Goal: Task Accomplishment & Management: Use online tool/utility

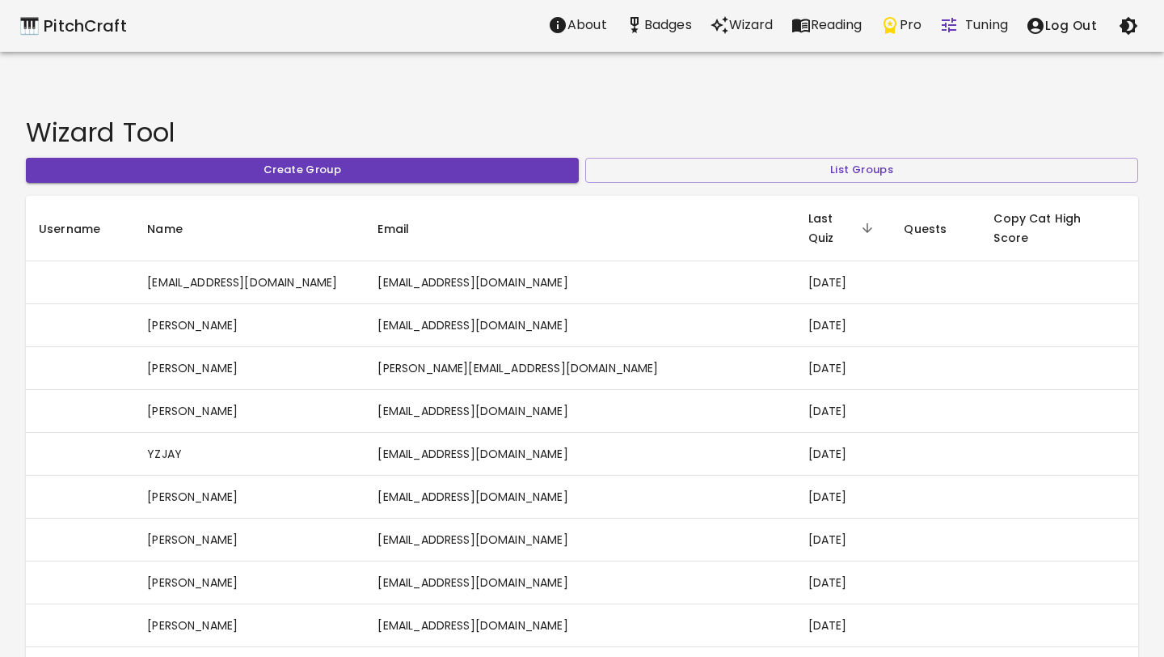
click at [749, 29] on p "Wizard" at bounding box center [751, 24] width 44 height 19
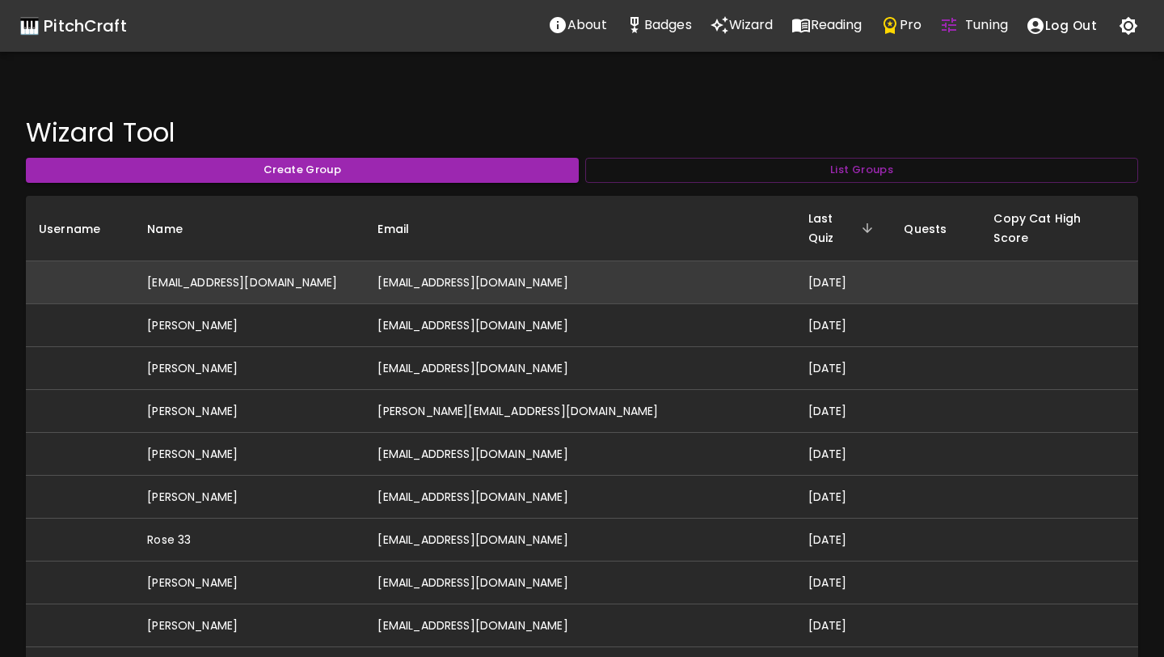
click at [457, 267] on td "[EMAIL_ADDRESS][DOMAIN_NAME]" at bounding box center [580, 282] width 430 height 43
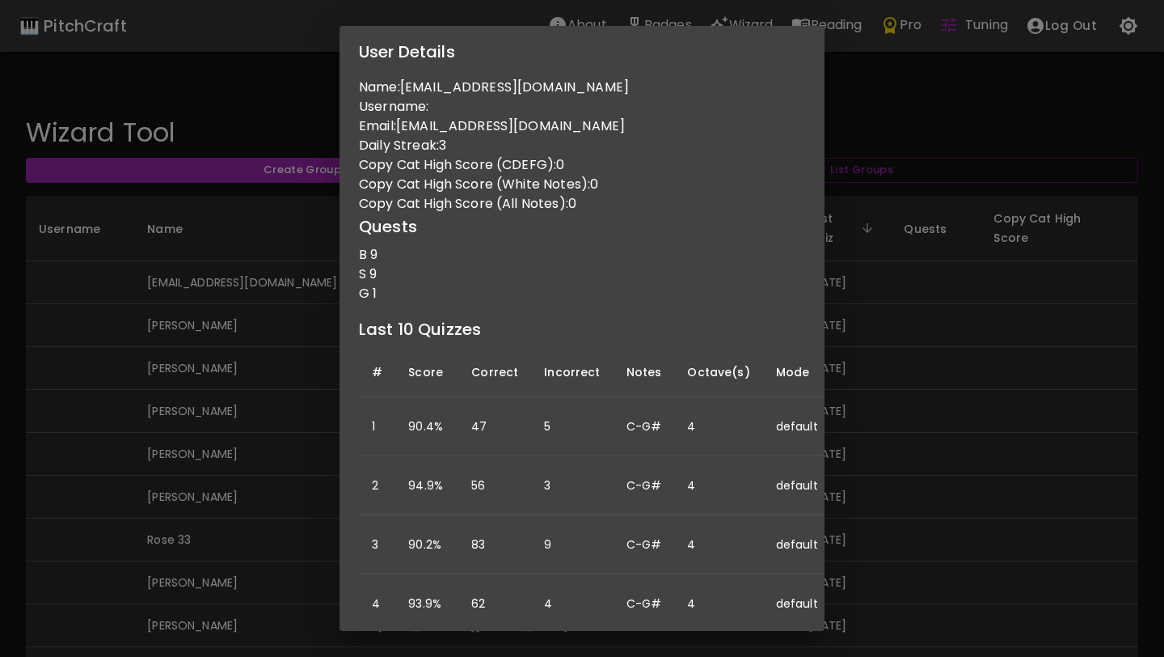
click at [231, 434] on div "User Details Name: donovanbronwyn-teaching@yahoo.com.au Username: Email: donova…" at bounding box center [582, 328] width 1164 height 657
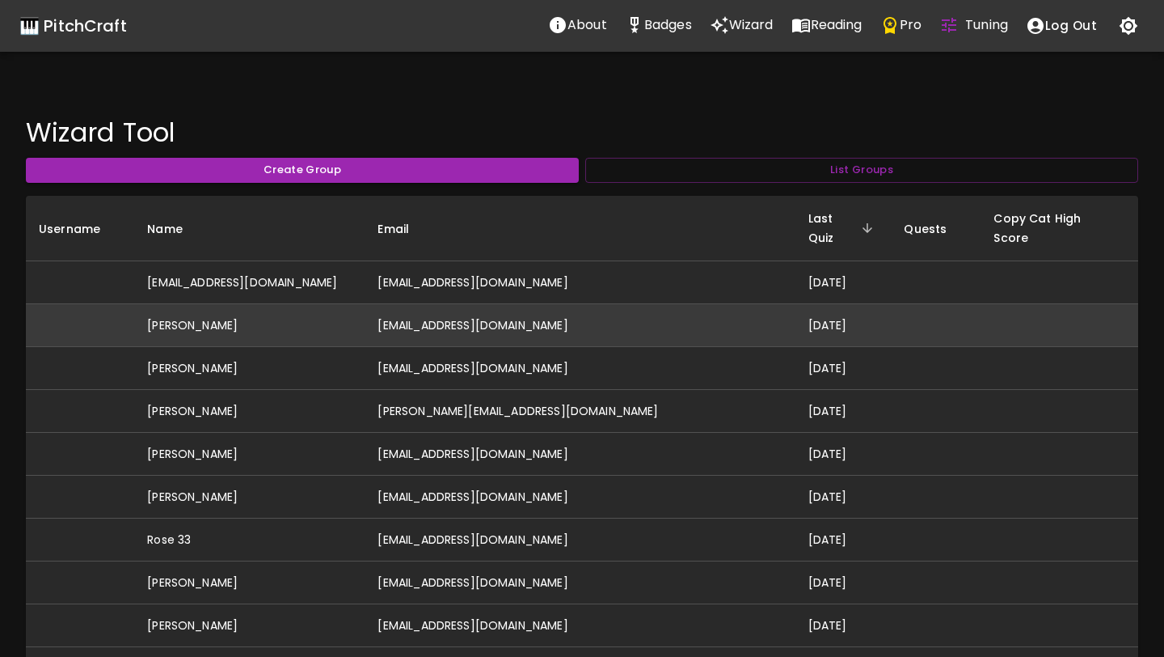
click at [226, 308] on td "[PERSON_NAME]" at bounding box center [249, 325] width 230 height 43
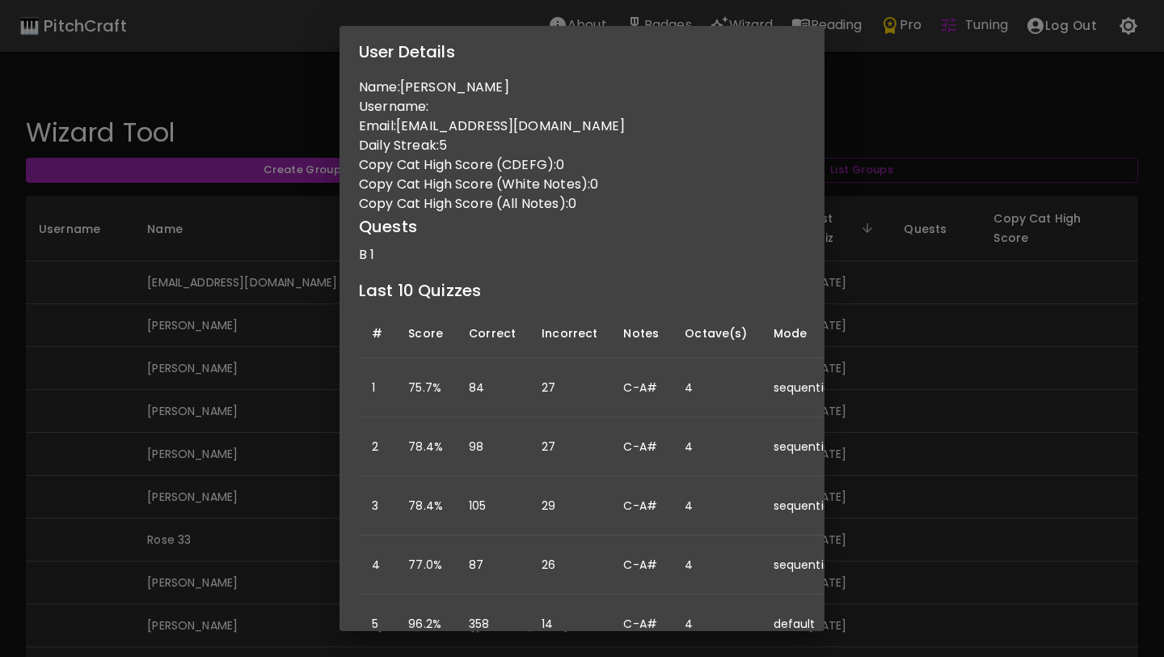
click at [233, 468] on div "User Details Name: Skyler Barron Username: Email: skylermayb@gmail.com Daily St…" at bounding box center [582, 328] width 1164 height 657
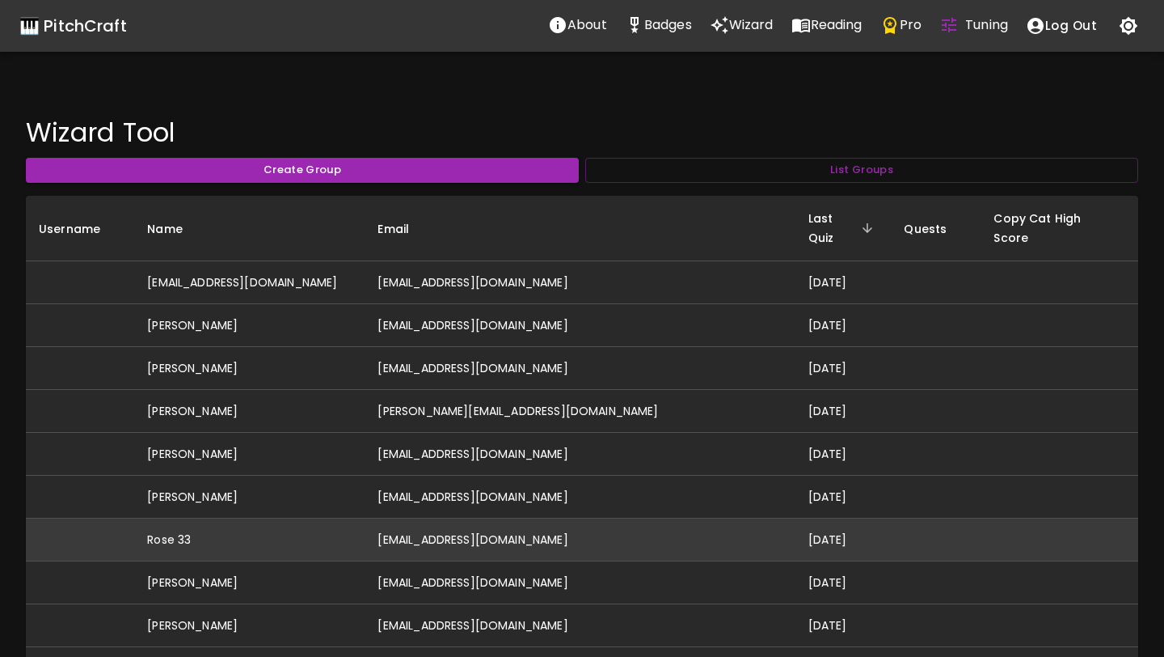
click at [254, 518] on td "Rose 33" at bounding box center [249, 539] width 230 height 43
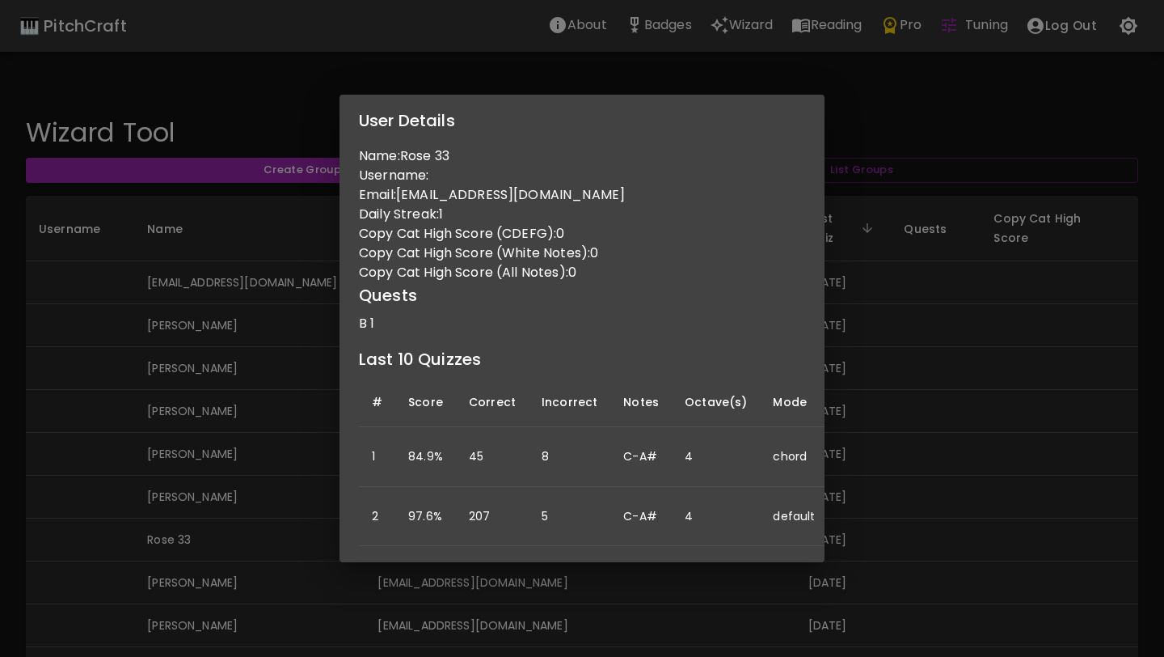
click at [250, 512] on div "User Details Name: Rose 33 Username: Email: hoyan.tang666@gmail.com Daily Strea…" at bounding box center [582, 328] width 1164 height 657
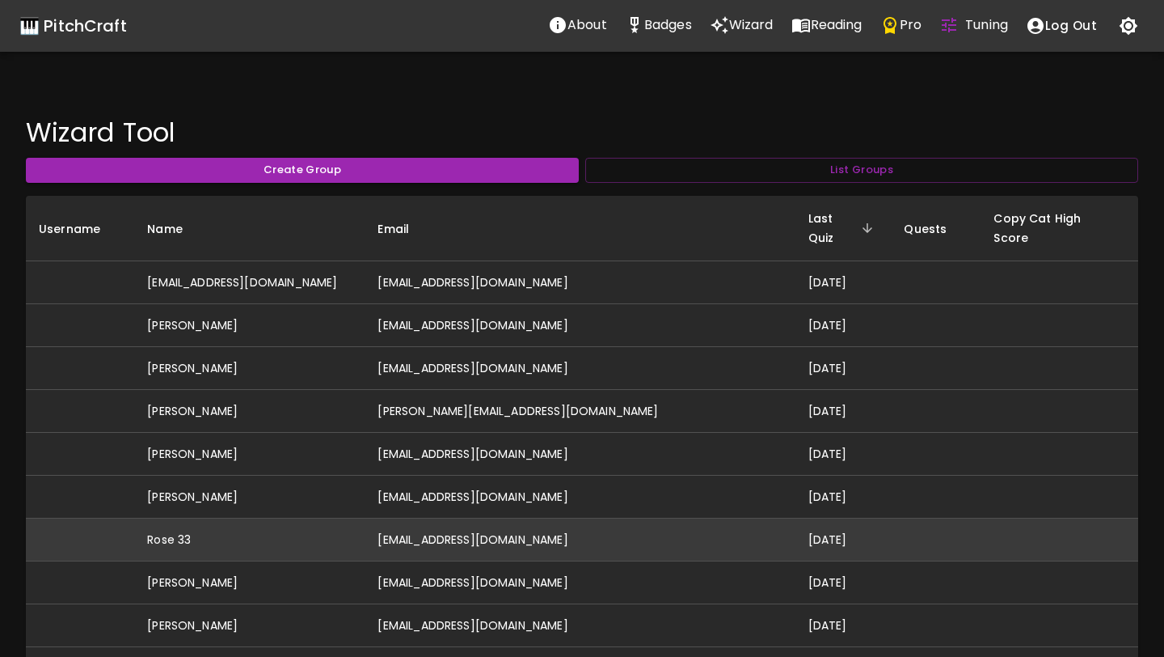
scroll to position [32, 0]
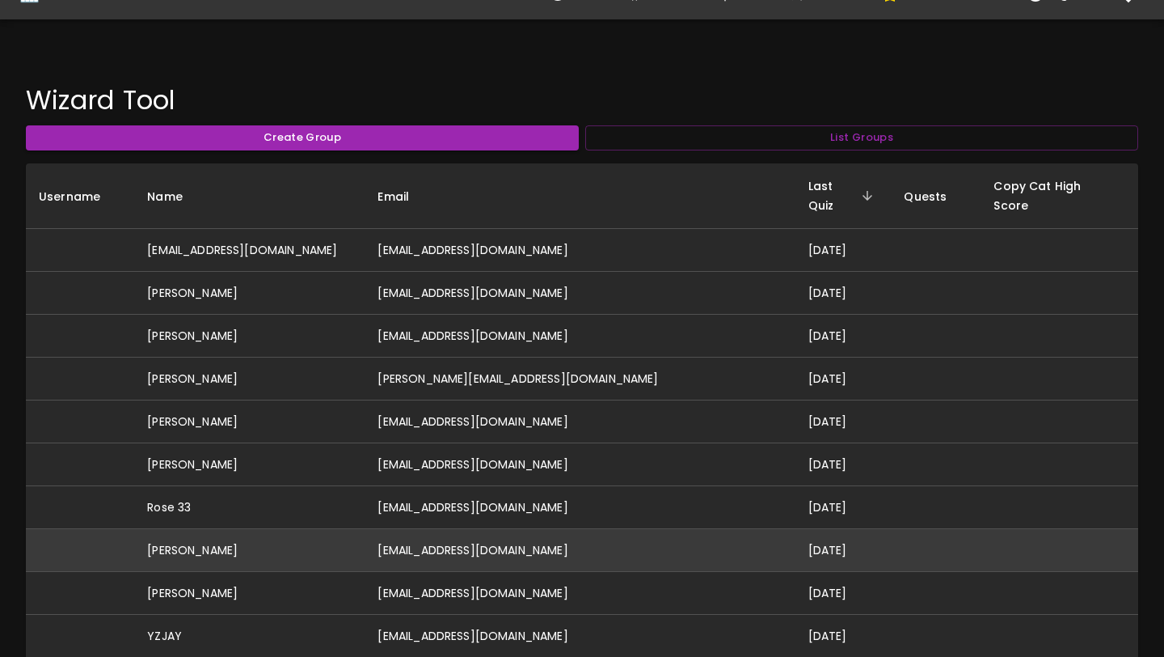
click at [345, 529] on td "[PERSON_NAME]" at bounding box center [249, 550] width 230 height 43
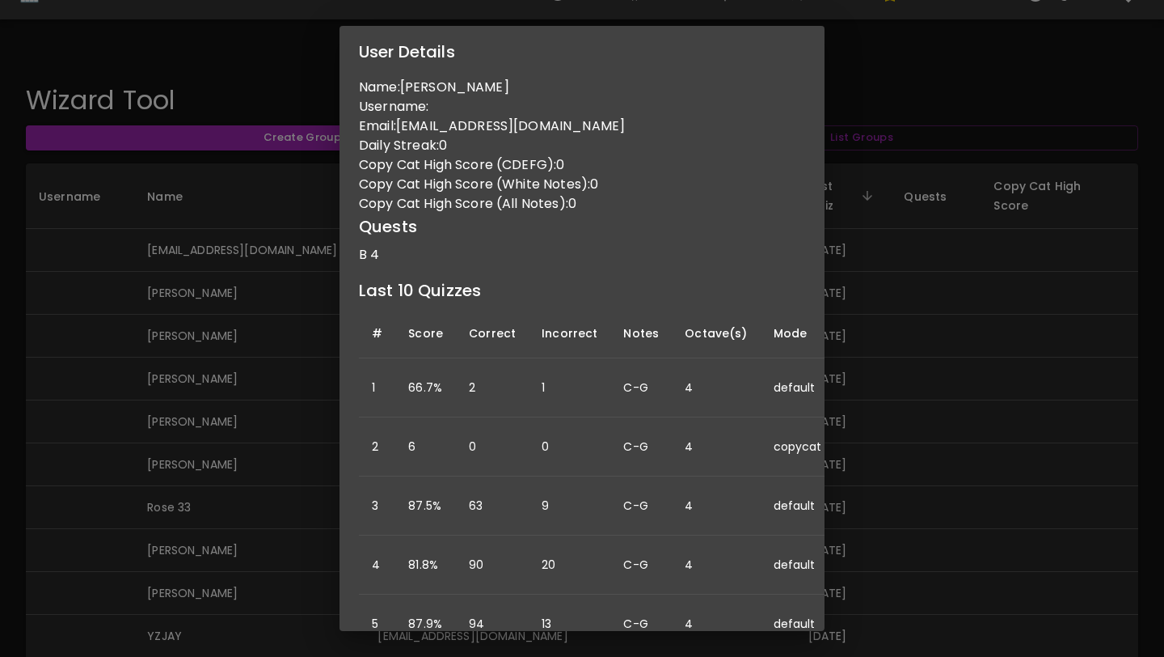
click at [336, 531] on div "User Details Name: Ashley Varian Username: Email: ashleymovold@gmail.com Daily …" at bounding box center [582, 328] width 1164 height 657
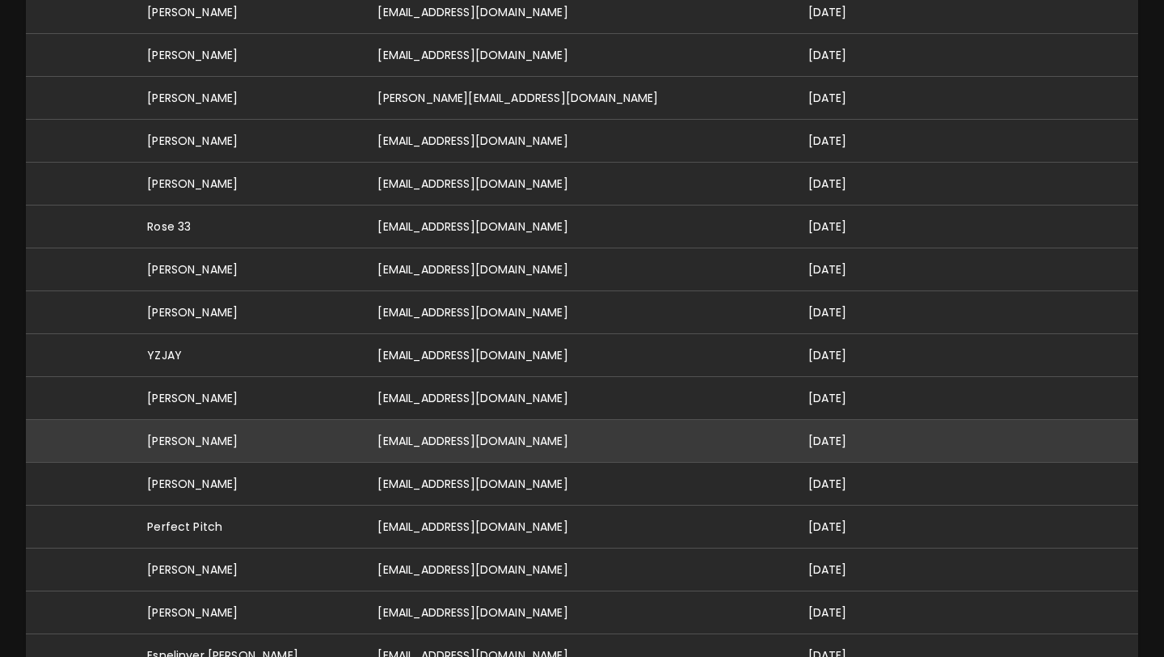
scroll to position [0, 0]
